Goal: Go to known website: Access a specific website the user already knows

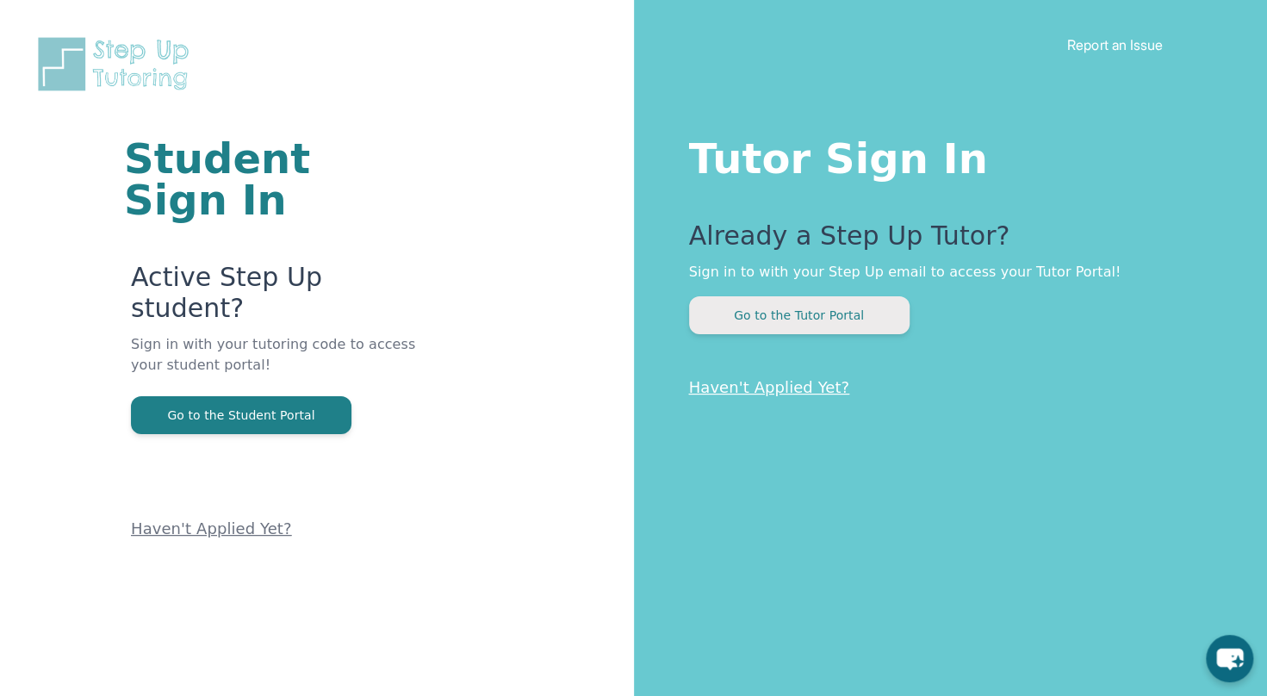
click at [739, 327] on button "Go to the Tutor Portal" at bounding box center [799, 315] width 221 height 38
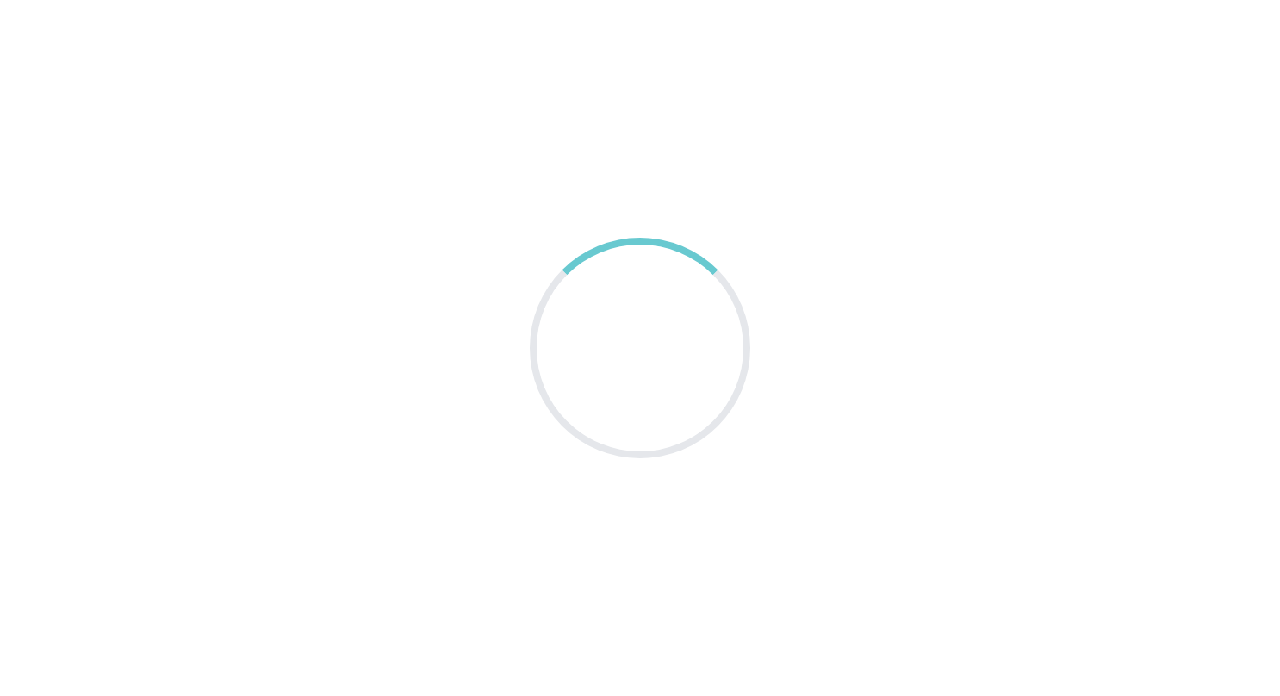
click at [9, 35] on main at bounding box center [640, 348] width 1280 height 696
